Goal: Task Accomplishment & Management: Manage account settings

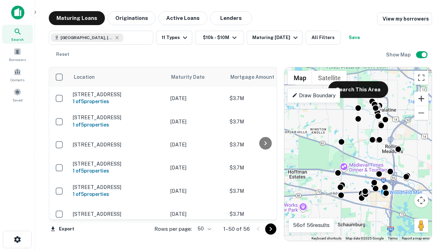
click at [421, 99] on button "Zoom in" at bounding box center [421, 99] width 14 height 14
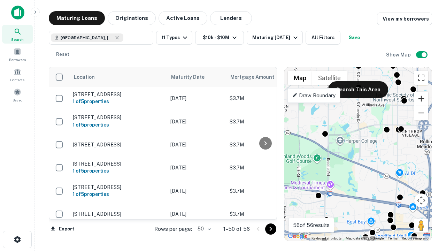
click at [421, 99] on button "Zoom in" at bounding box center [421, 99] width 14 height 14
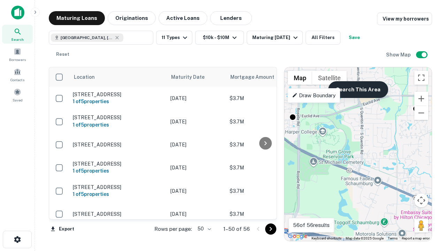
click at [358, 89] on button "Search This Area" at bounding box center [358, 89] width 60 height 17
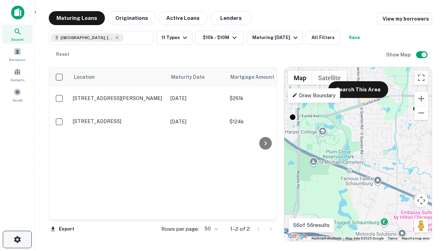
click at [17, 239] on icon "button" at bounding box center [17, 239] width 8 height 8
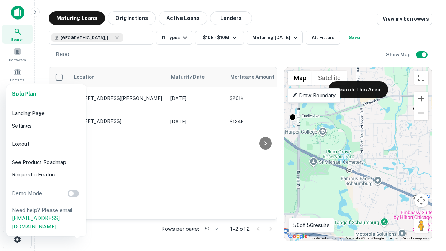
click at [46, 143] on li "Logout" at bounding box center [46, 144] width 75 height 13
